Goal: Find specific page/section: Find specific page/section

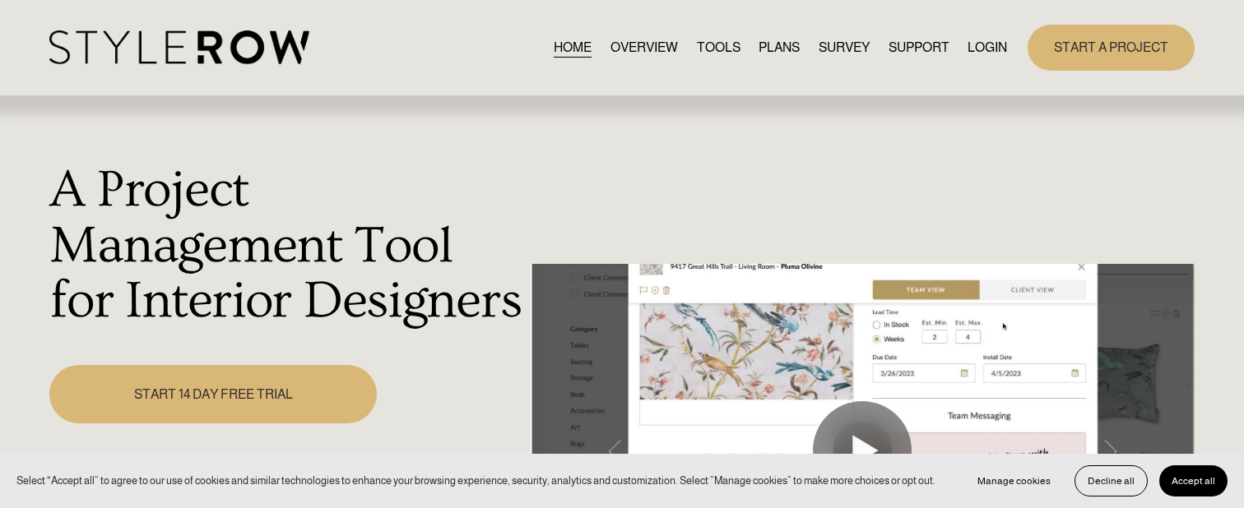
click at [995, 46] on link "LOGIN" at bounding box center [986, 47] width 39 height 22
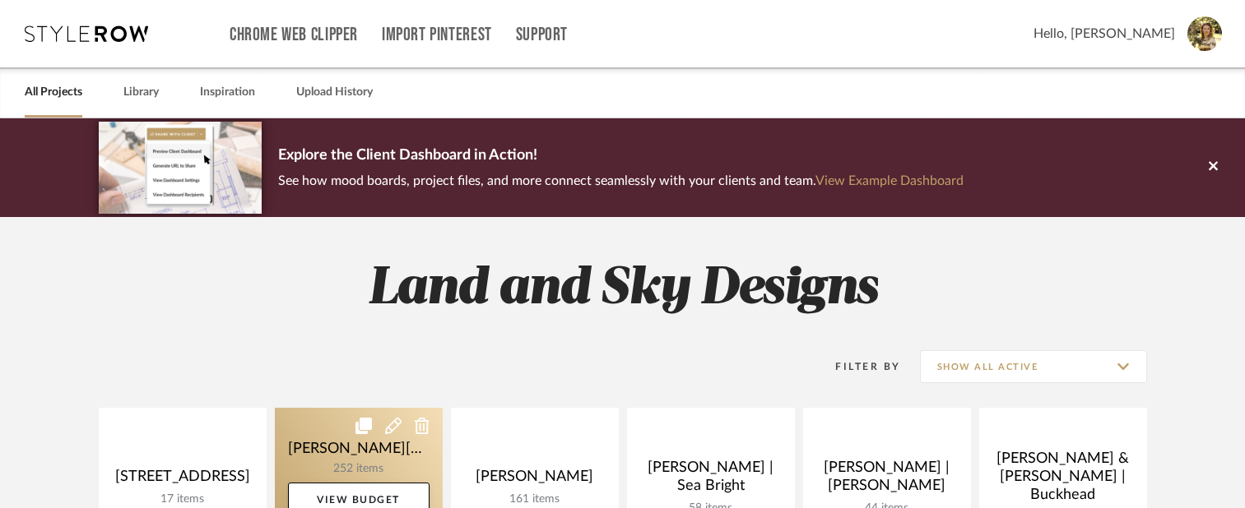
click at [341, 446] on link at bounding box center [359, 487] width 168 height 159
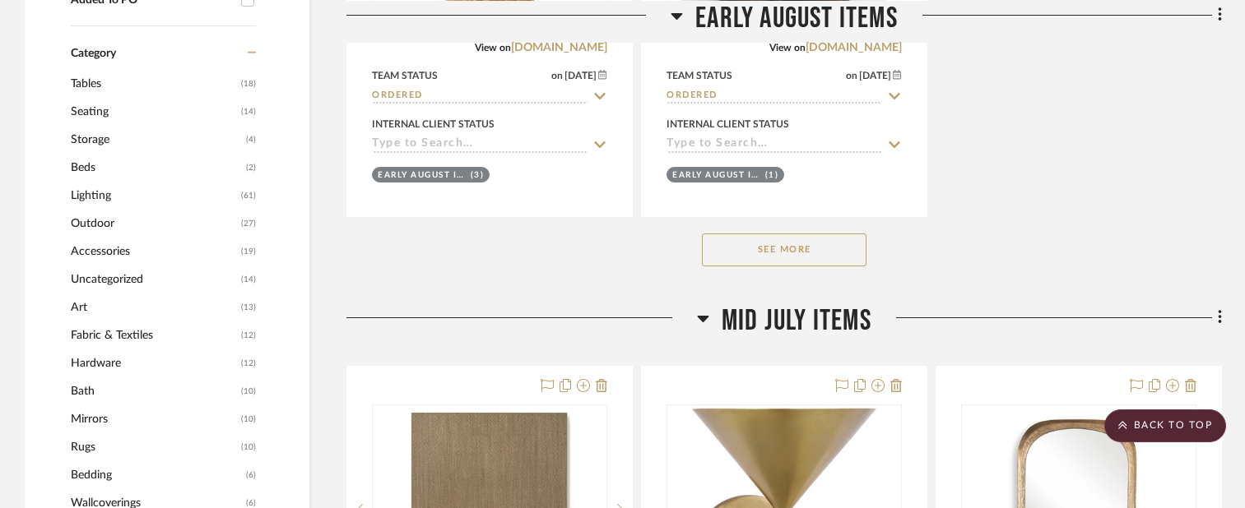
scroll to position [1580, 0]
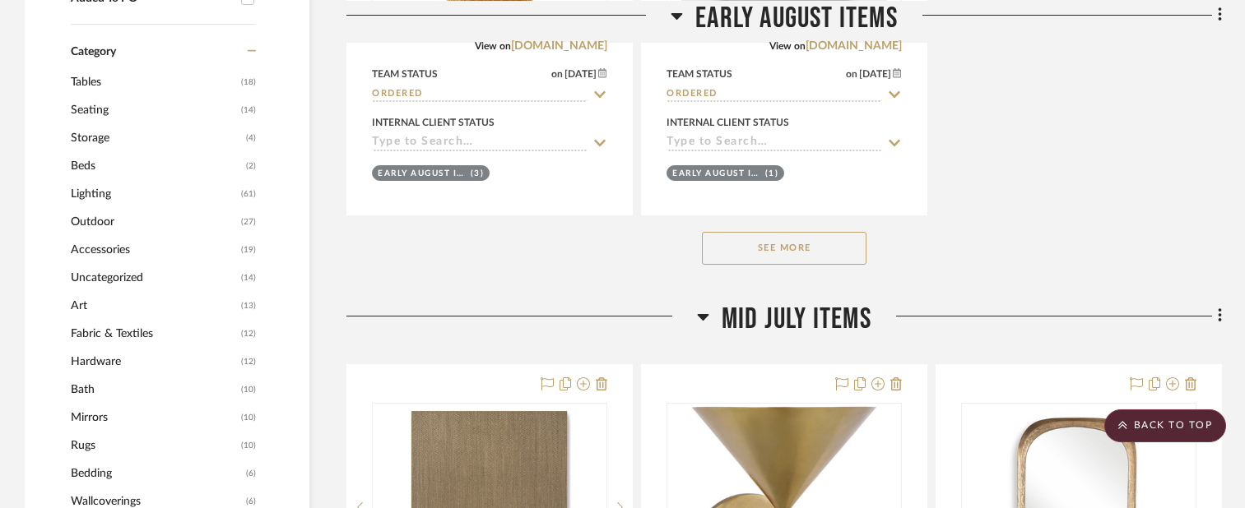
click at [772, 232] on button "See More" at bounding box center [784, 248] width 165 height 33
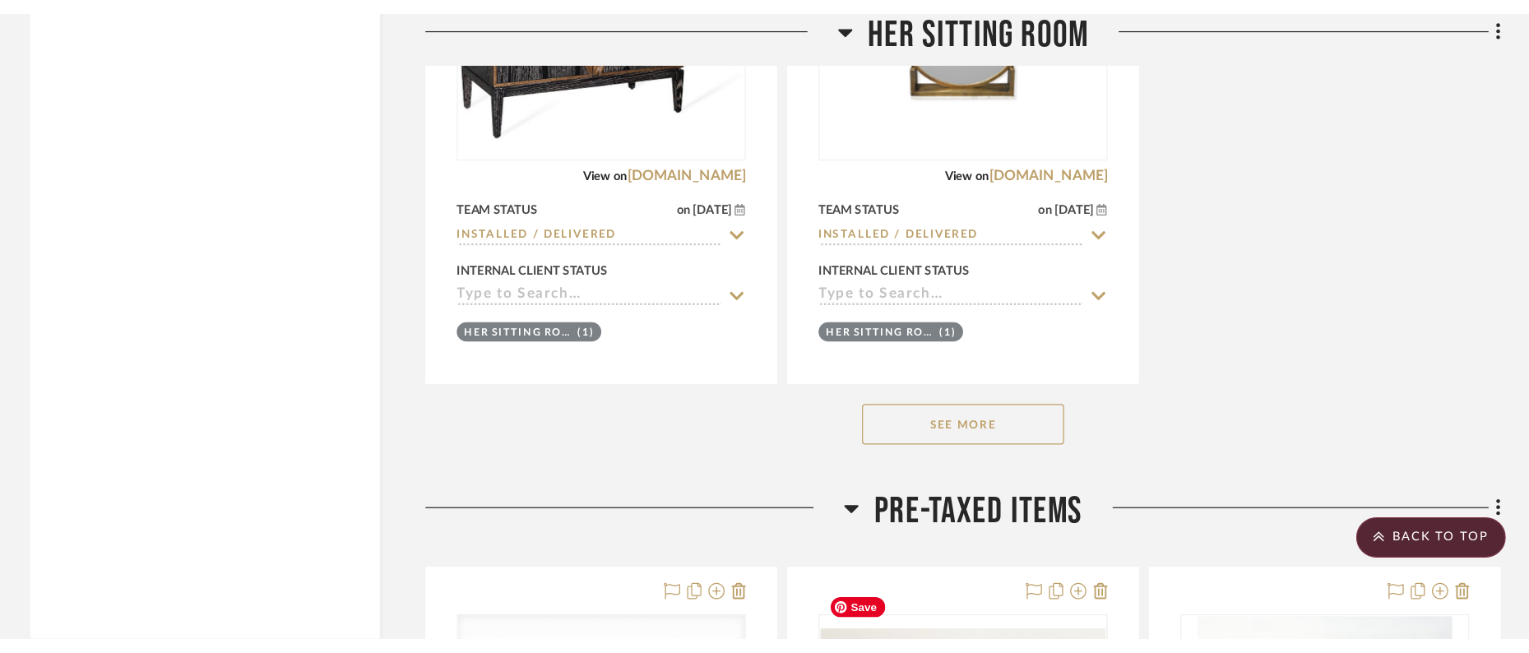
scroll to position [2258, 0]
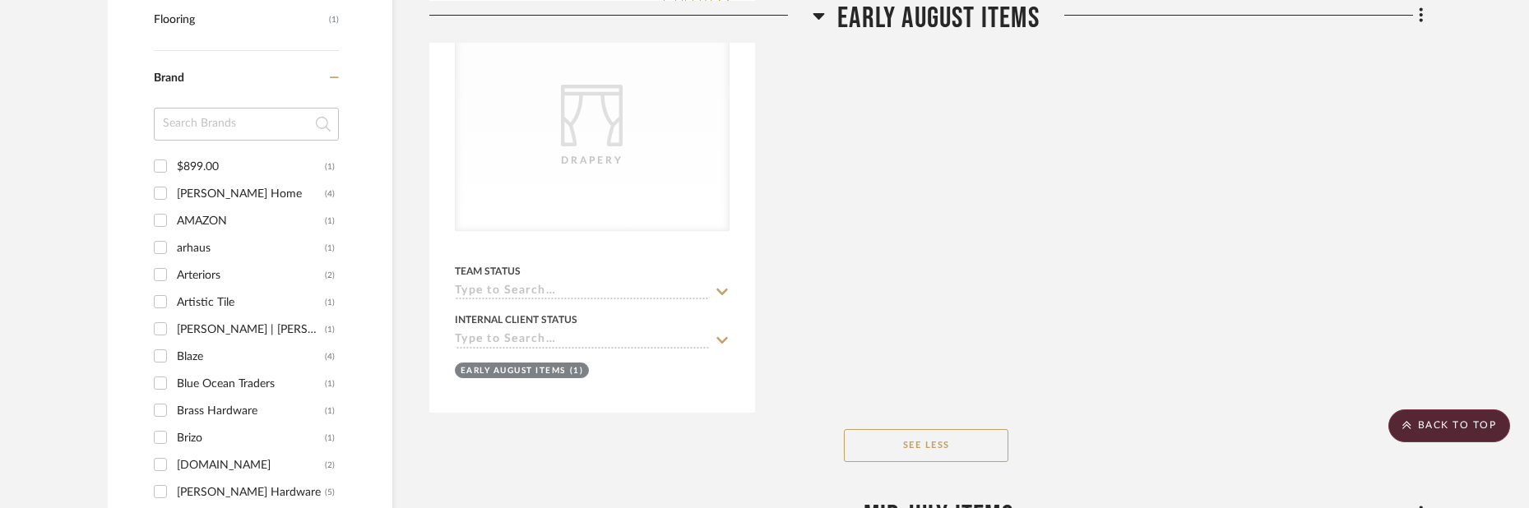
drag, startPoint x: 891, startPoint y: 505, endPoint x: 916, endPoint y: 575, distance: 74.1
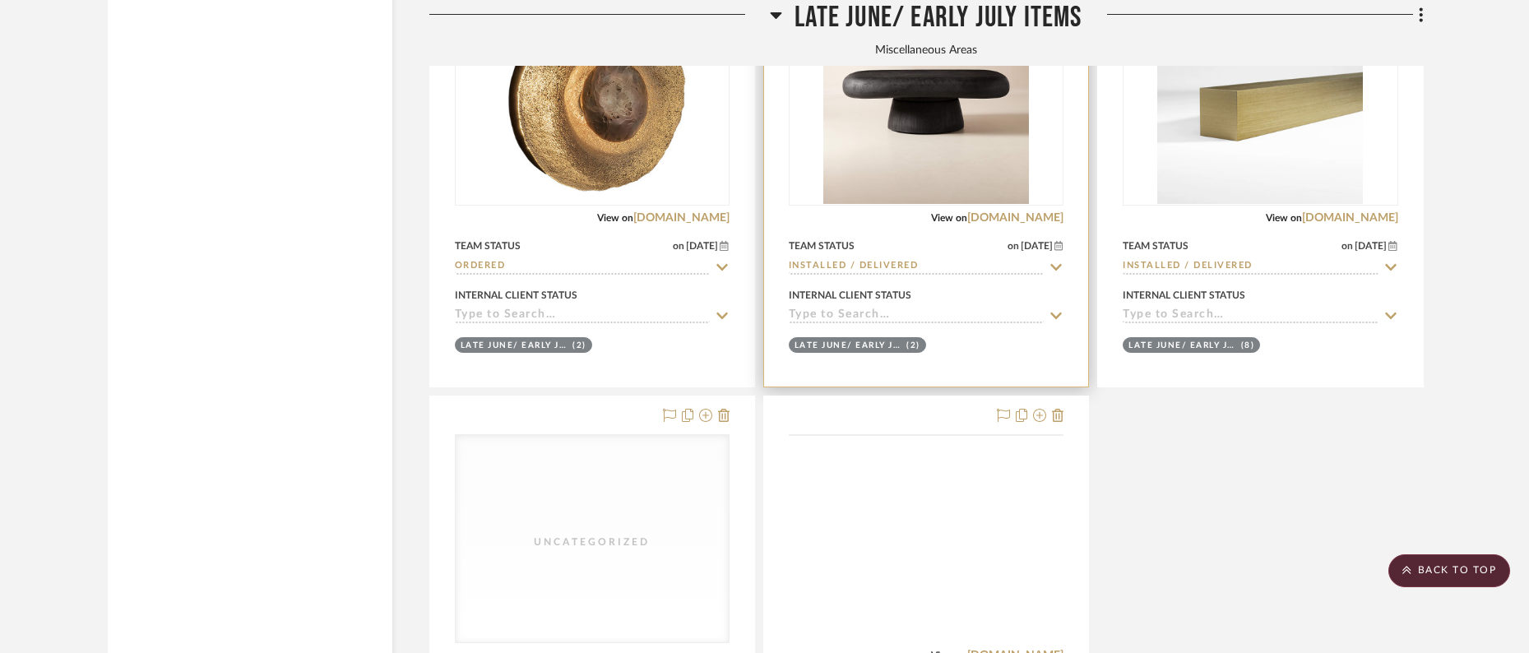
scroll to position [7480, 0]
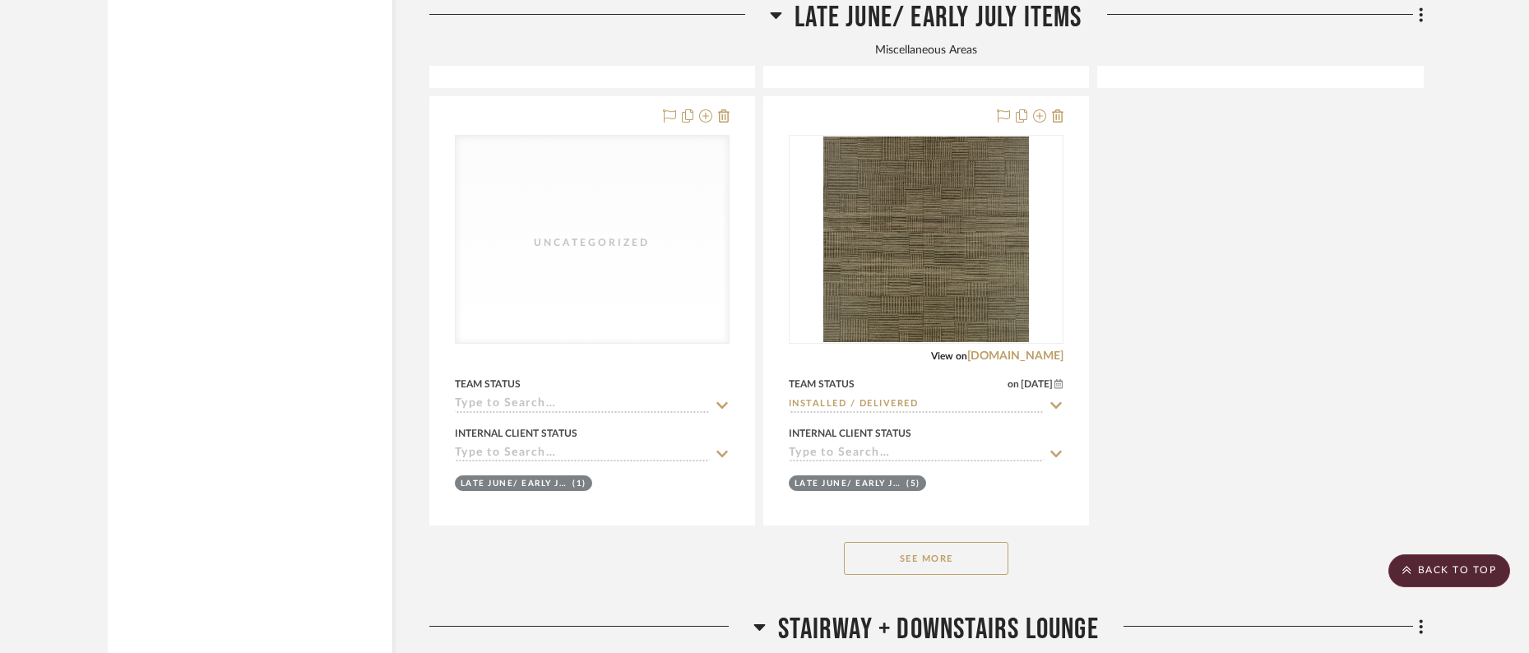
click at [916, 508] on button "See More" at bounding box center [926, 558] width 165 height 33
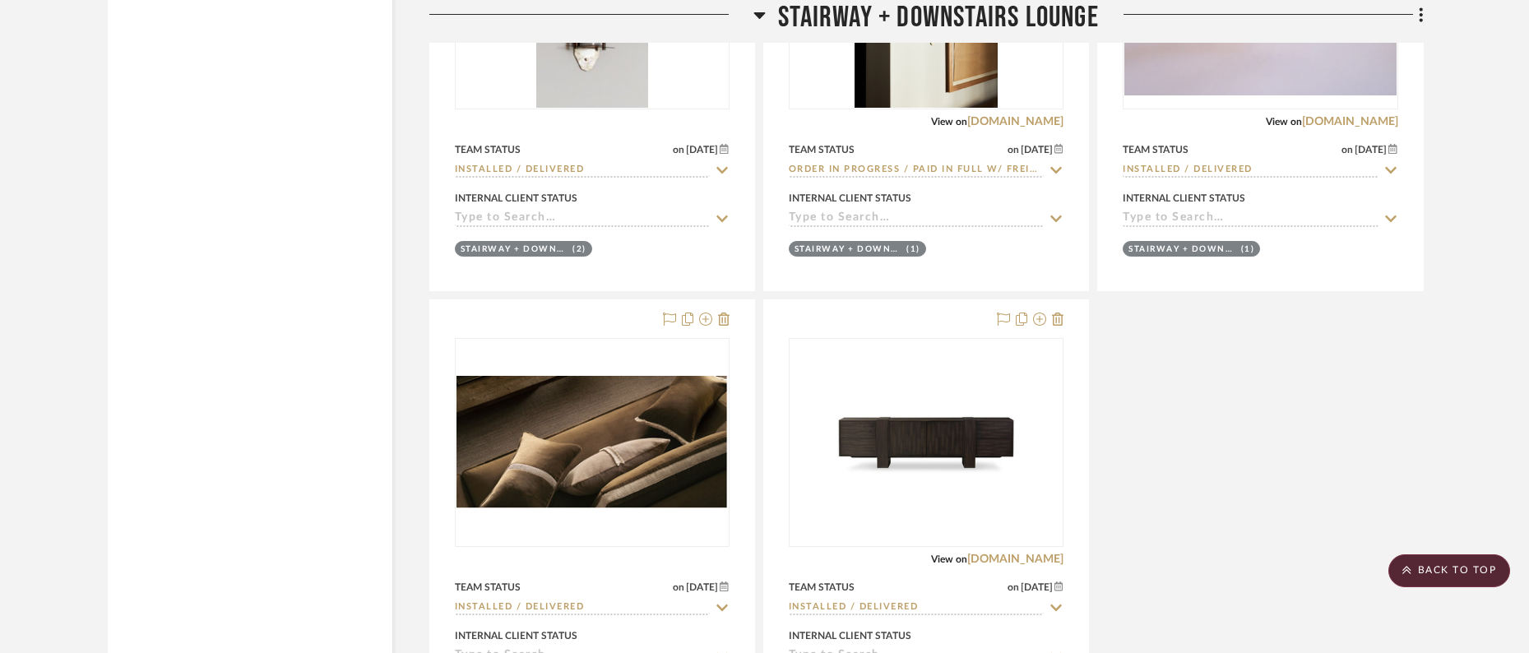
scroll to position [9930, 0]
